Goal: Information Seeking & Learning: Learn about a topic

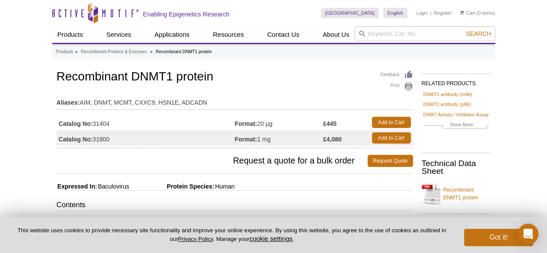
click at [188, 52] on li "Recombinant DNMT1 protein" at bounding box center [184, 51] width 56 height 5
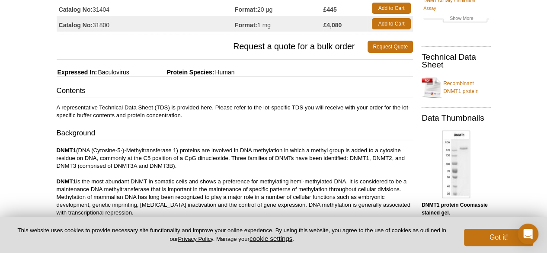
scroll to position [173, 0]
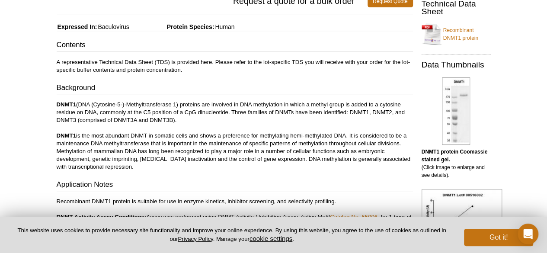
click at [146, 95] on div "Contents A representative Technical Data Sheet (TDS) is provided here. Please r…" at bounding box center [235, 185] width 356 height 290
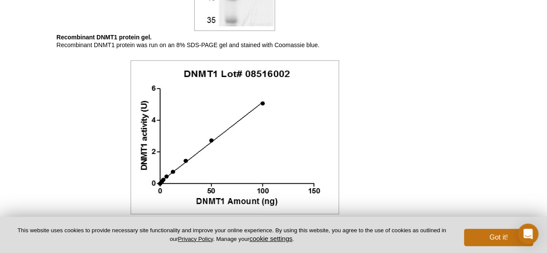
scroll to position [722, 0]
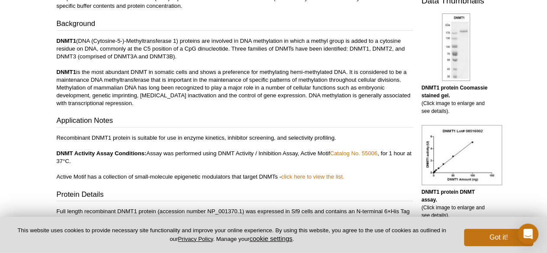
scroll to position [303, 0]
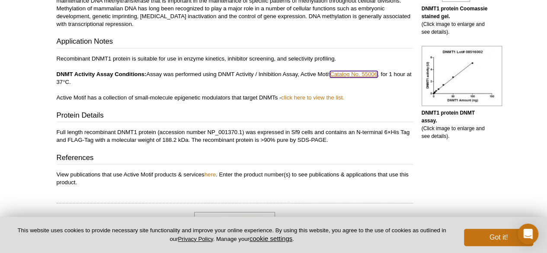
click at [342, 72] on link "Catalog No. 55006" at bounding box center [354, 74] width 48 height 6
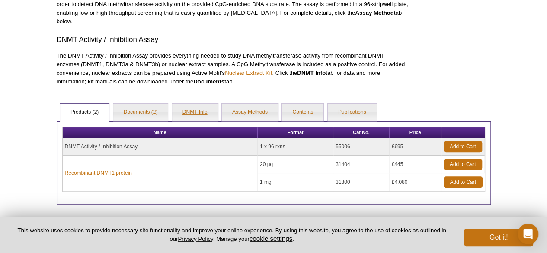
scroll to position [121, 0]
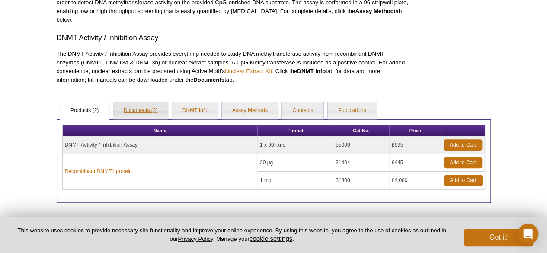
click at [142, 108] on link "Documents (2)" at bounding box center [140, 110] width 55 height 17
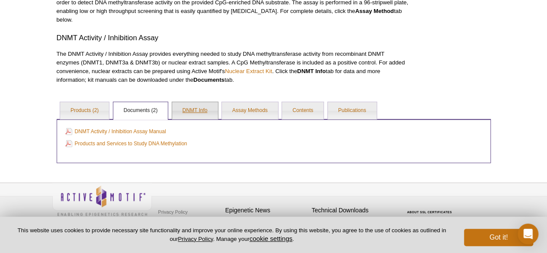
click at [194, 109] on link "DNMT Info" at bounding box center [195, 110] width 46 height 17
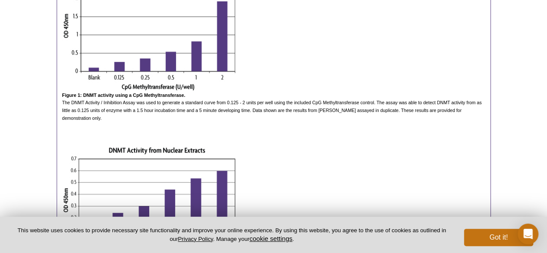
scroll to position [164, 0]
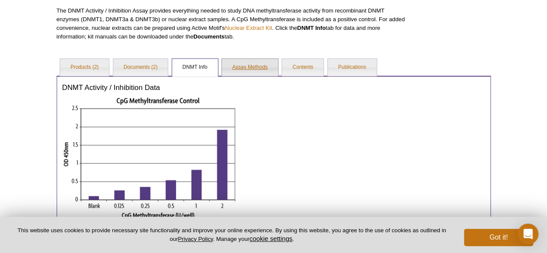
click at [250, 66] on link "Assay Methods" at bounding box center [250, 67] width 56 height 17
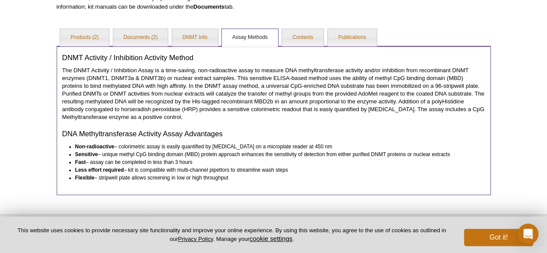
scroll to position [208, 0]
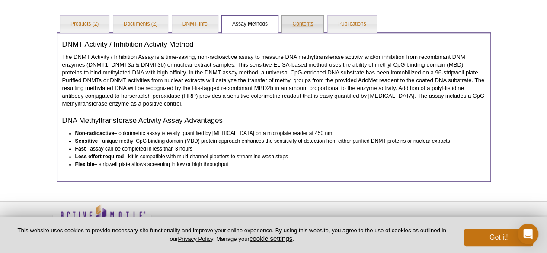
click at [298, 27] on link "Contents" at bounding box center [303, 24] width 42 height 17
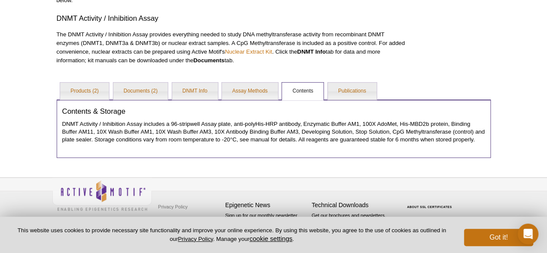
scroll to position [140, 0]
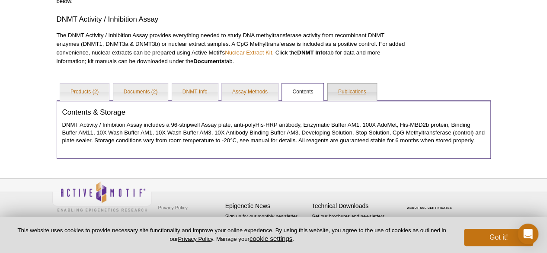
click at [347, 88] on link "Publications" at bounding box center [352, 91] width 49 height 17
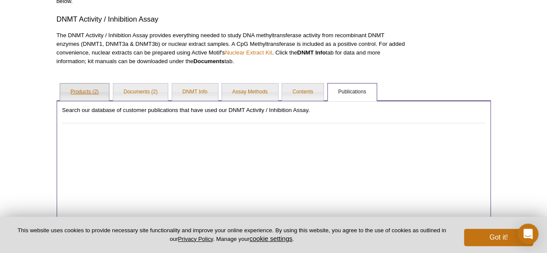
click at [72, 95] on link "Products (2)" at bounding box center [84, 91] width 49 height 17
